Goal: Register for event/course

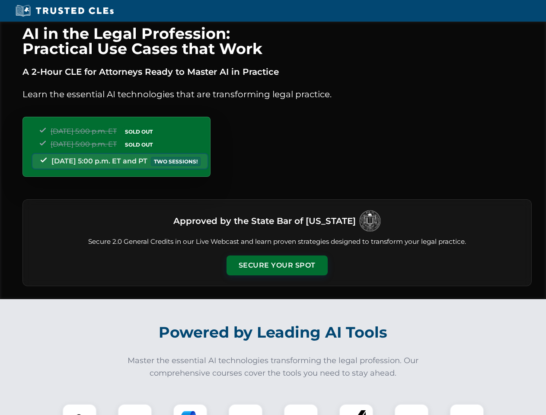
click at [277, 266] on button "Secure Your Spot" at bounding box center [277, 266] width 101 height 20
click at [80, 410] on img at bounding box center [79, 421] width 25 height 25
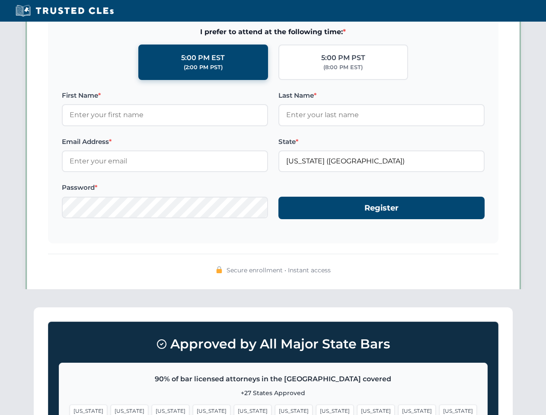
click at [316, 410] on span "[US_STATE]" at bounding box center [335, 411] width 38 height 13
click at [398, 410] on span "[US_STATE]" at bounding box center [417, 411] width 38 height 13
